Goal: Transaction & Acquisition: Purchase product/service

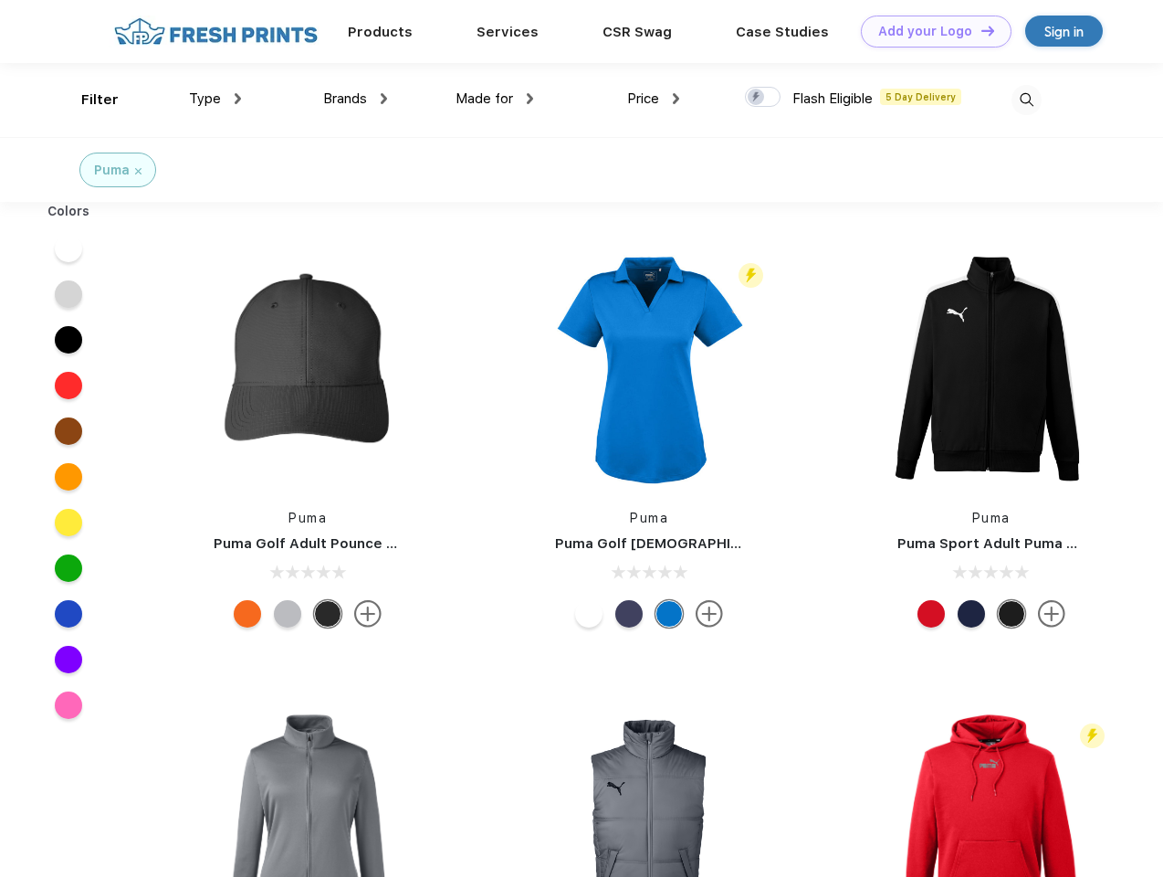
click at [930, 31] on link "Add your Logo Design Tool" at bounding box center [936, 32] width 151 height 32
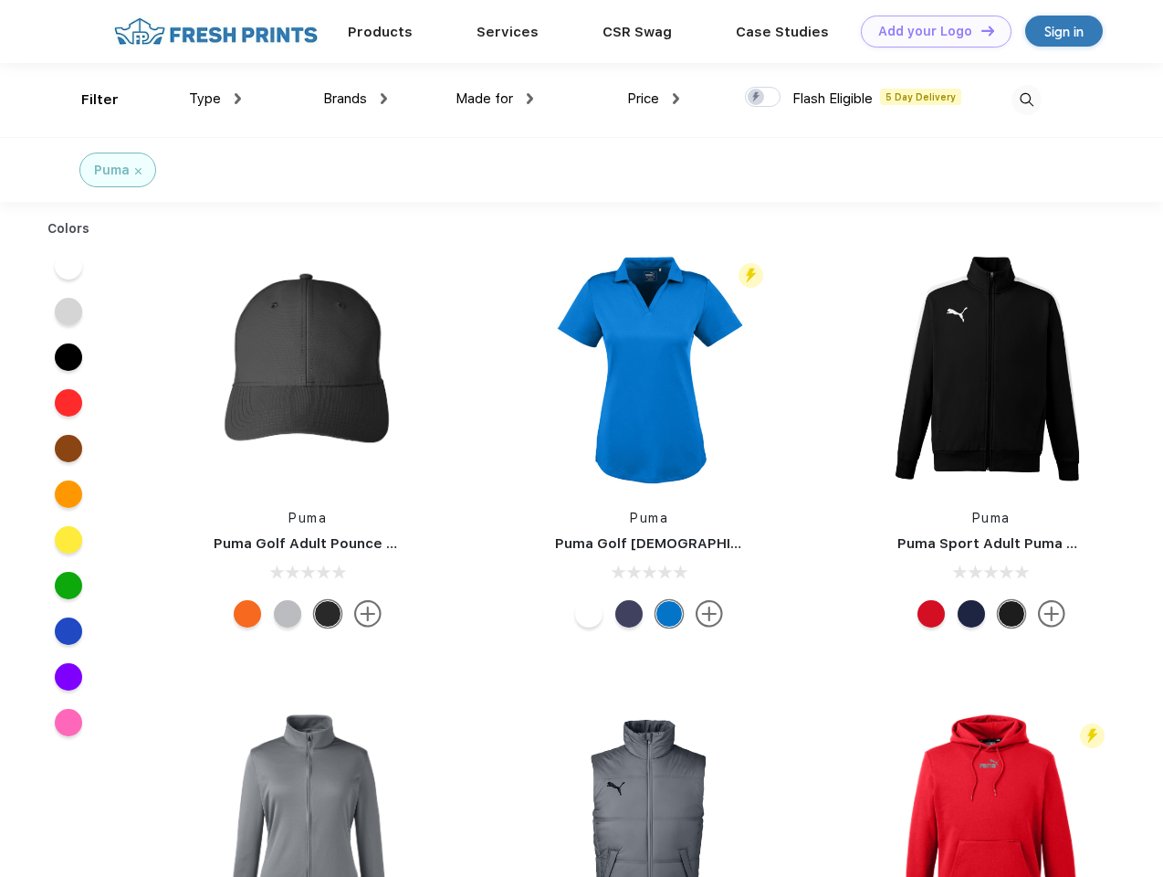
click at [0, 0] on div "Design Tool" at bounding box center [0, 0] width 0 height 0
click at [980, 30] on link "Add your Logo Design Tool" at bounding box center [936, 32] width 151 height 32
click at [88, 100] on div "Filter" at bounding box center [99, 99] width 37 height 21
click at [216, 99] on span "Type" at bounding box center [205, 98] width 32 height 16
click at [355, 99] on span "Brands" at bounding box center [345, 98] width 44 height 16
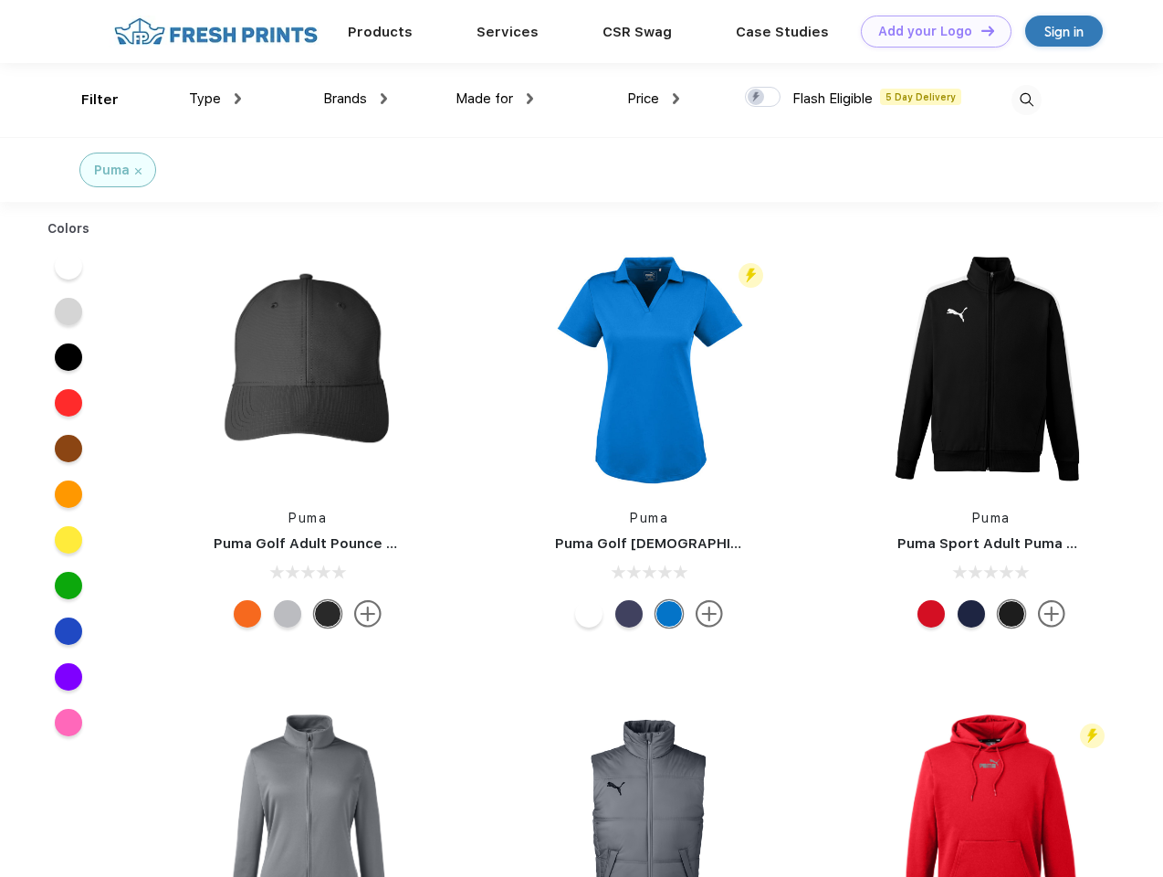
click at [495, 99] on span "Made for" at bounding box center [485, 98] width 58 height 16
click at [654, 99] on span "Price" at bounding box center [643, 98] width 32 height 16
click at [763, 98] on div at bounding box center [763, 97] width 36 height 20
click at [757, 98] on input "checkbox" at bounding box center [751, 92] width 12 height 12
click at [1026, 100] on img at bounding box center [1027, 100] width 30 height 30
